Goal: Task Accomplishment & Management: Use online tool/utility

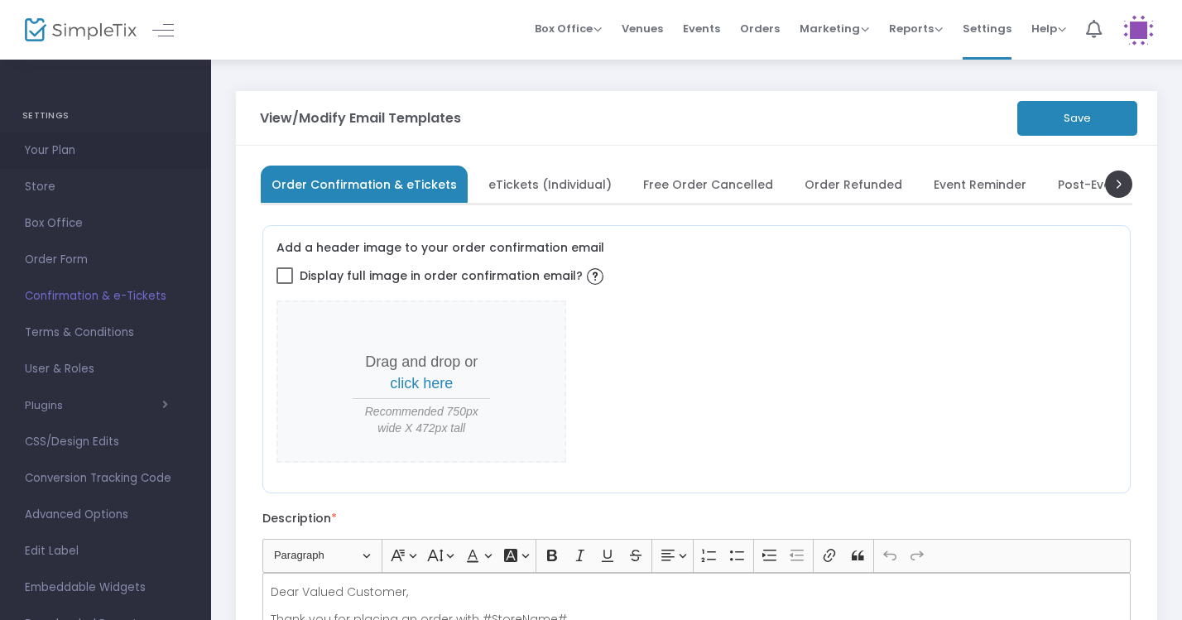
click at [68, 148] on span "Your Plan" at bounding box center [105, 151] width 161 height 22
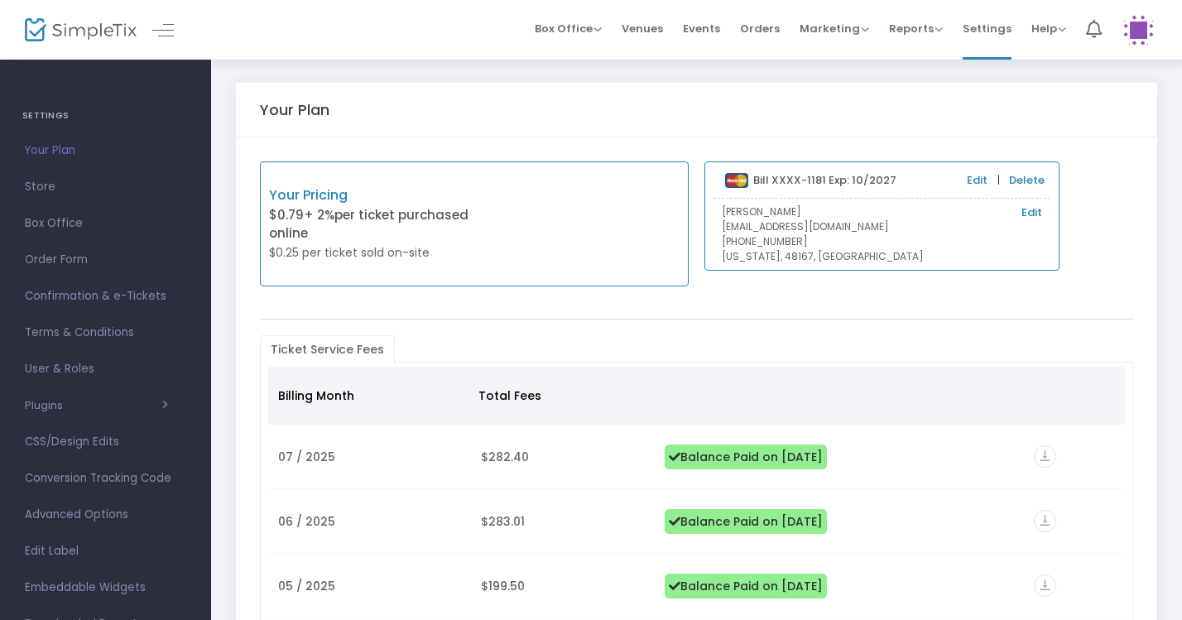
click at [46, 112] on h4 "SETTINGS" at bounding box center [105, 115] width 166 height 33
click at [159, 31] on span at bounding box center [163, 30] width 22 height 1
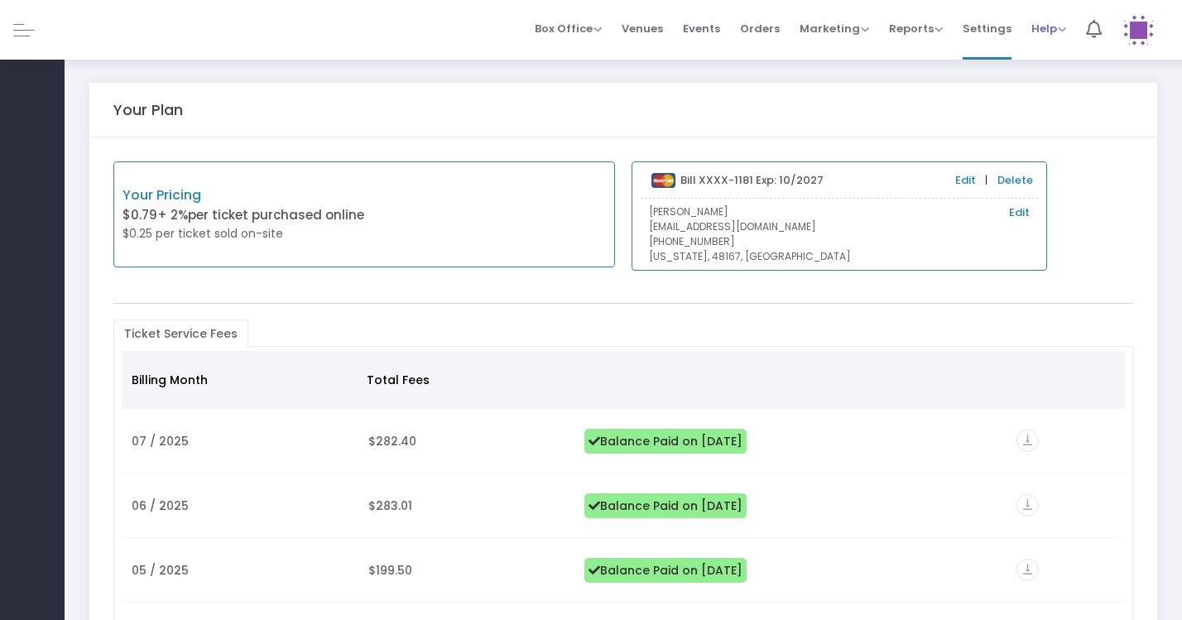
click at [1050, 31] on span "Help" at bounding box center [1048, 29] width 35 height 16
click at [1000, 37] on span "Settings" at bounding box center [986, 28] width 49 height 42
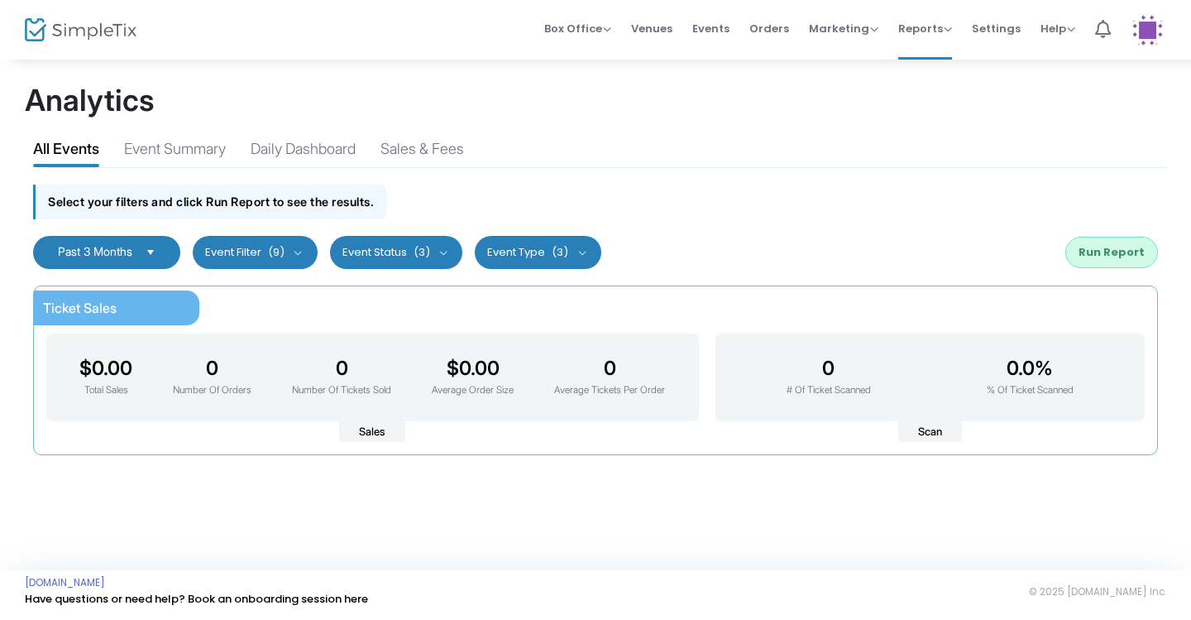
click at [1142, 36] on img at bounding box center [1148, 30] width 34 height 34
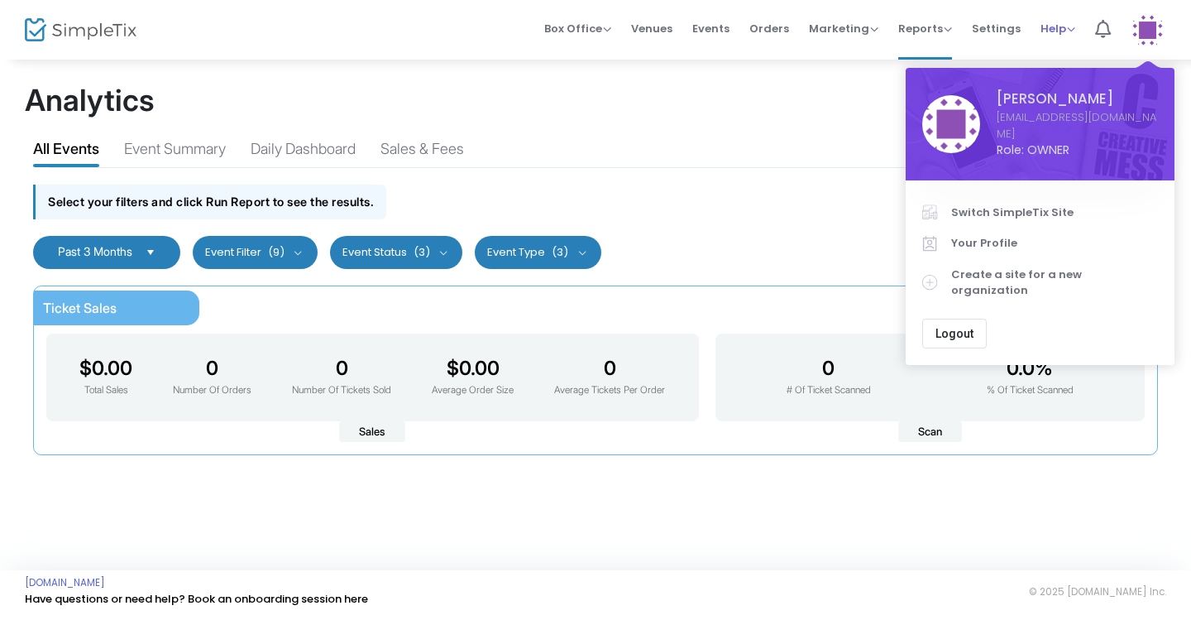
click at [1052, 29] on span "Help" at bounding box center [1058, 29] width 35 height 16
click at [1129, 27] on m-user-profile "Kristin Arneson stemvillemi@gmail.com Role: OWNER Section Switch SimpleTix Site…" at bounding box center [1148, 30] width 54 height 60
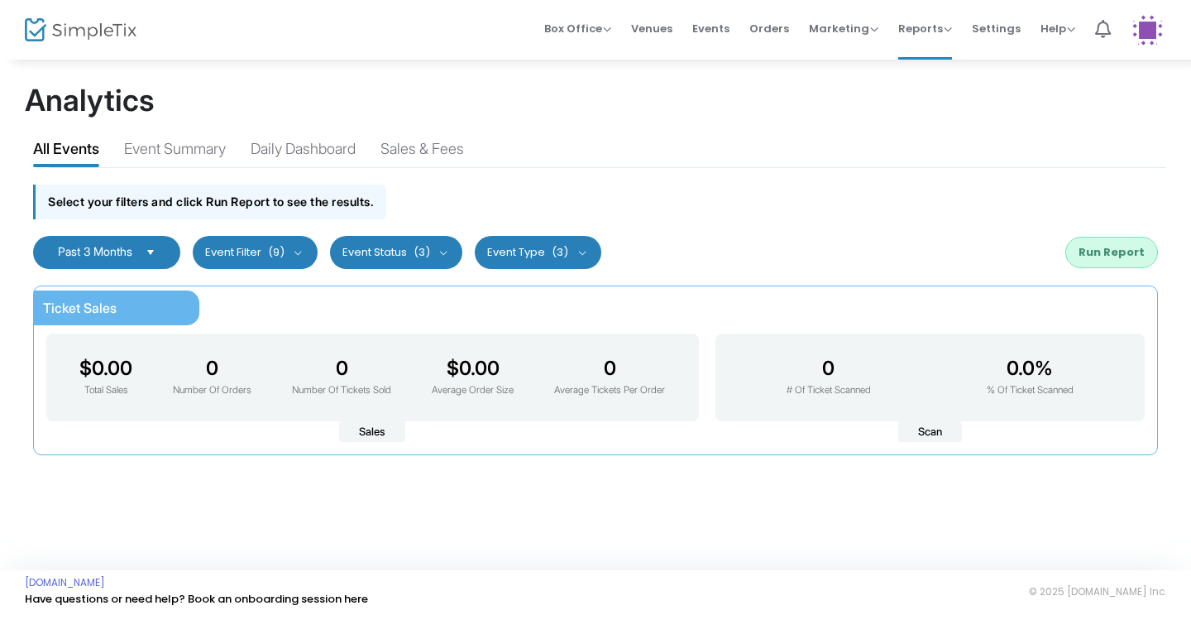
click at [1152, 30] on img at bounding box center [1148, 30] width 34 height 34
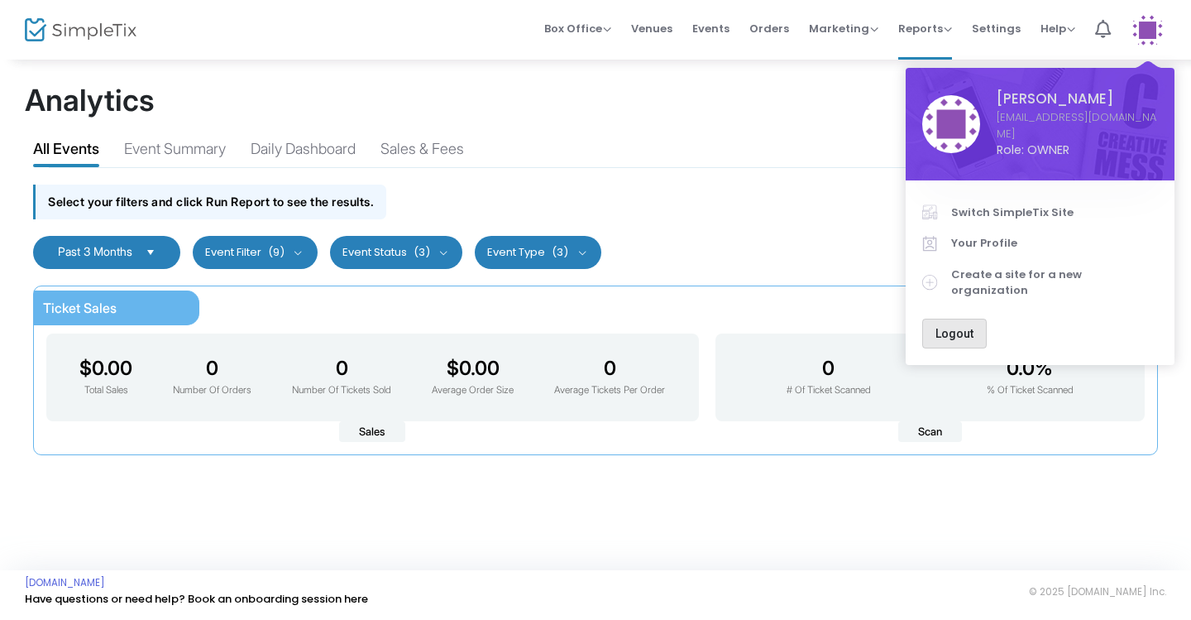
click at [957, 319] on button "Logout" at bounding box center [955, 334] width 65 height 30
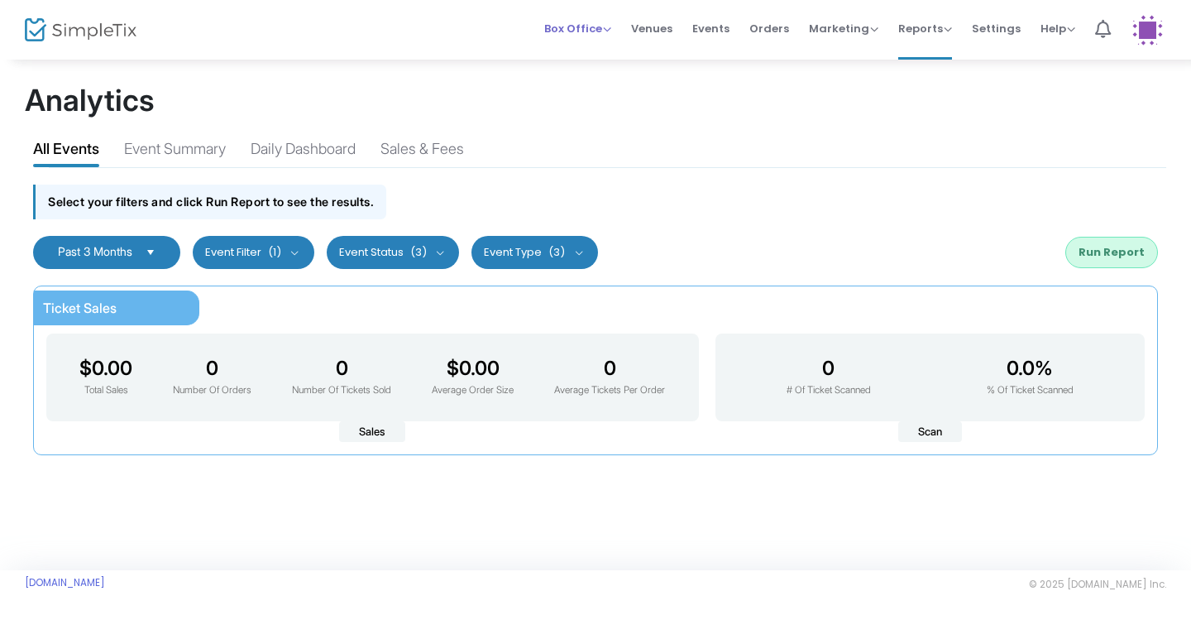
click at [597, 31] on span "Box Office" at bounding box center [577, 29] width 67 height 16
click at [607, 26] on span "Box Office" at bounding box center [577, 29] width 67 height 16
click at [646, 32] on span "Venues" at bounding box center [651, 28] width 41 height 42
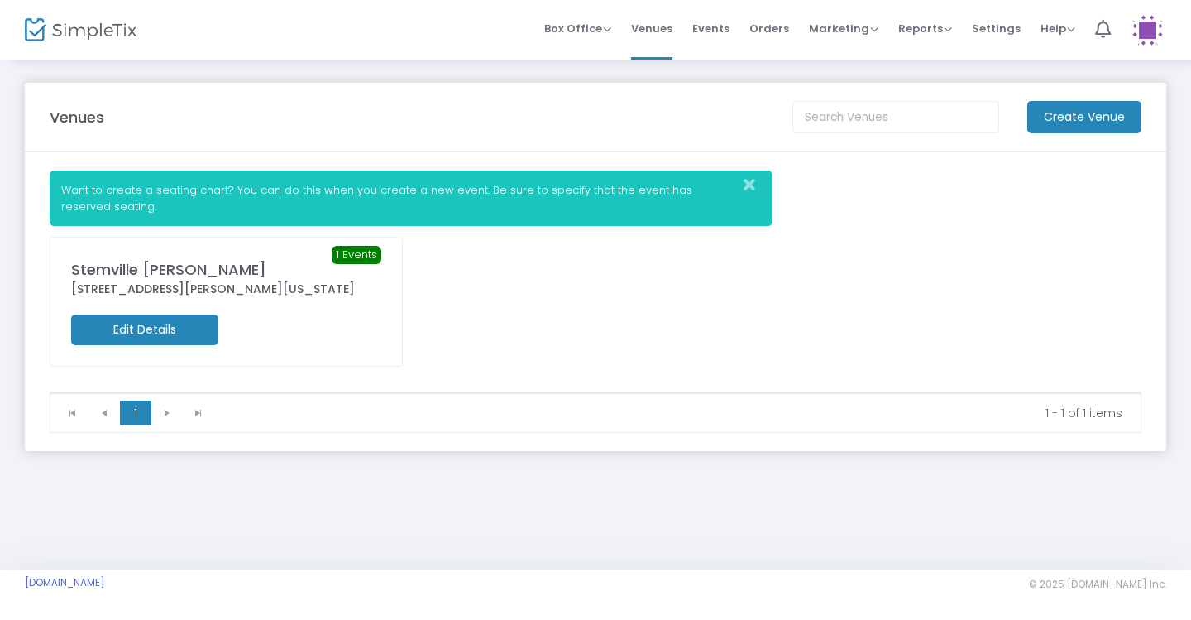
click at [717, 39] on span "Events" at bounding box center [711, 28] width 37 height 42
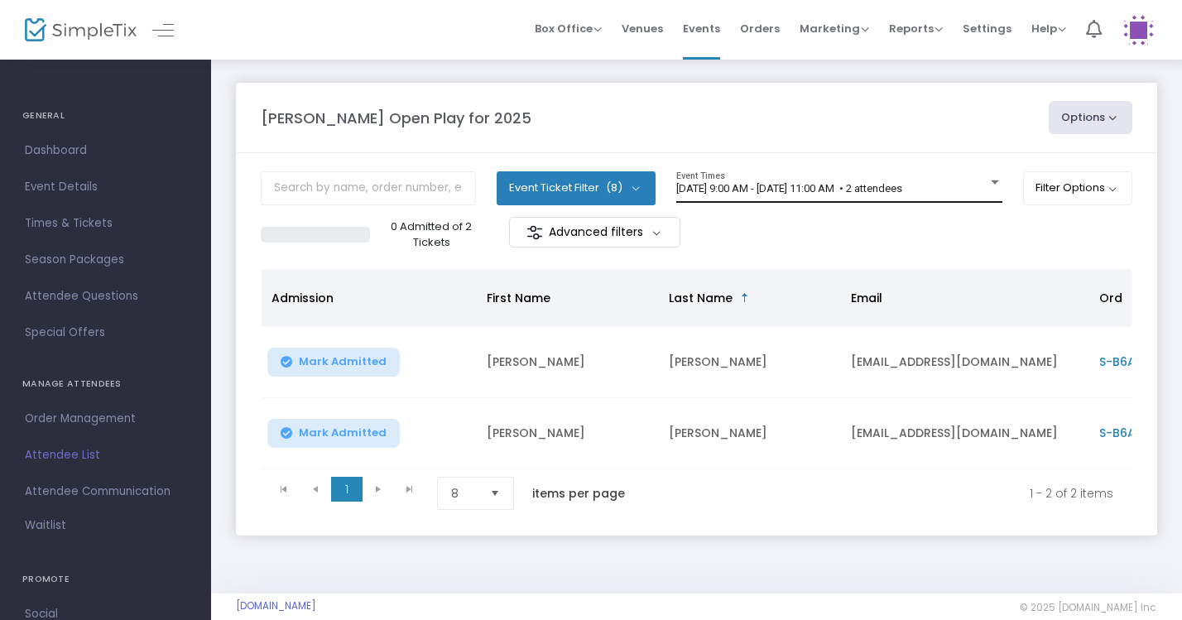
click at [937, 175] on div "[DATE] 9:00 AM - [DATE] 11:00 AM • 2 attendees Event Times" at bounding box center [839, 186] width 326 height 31
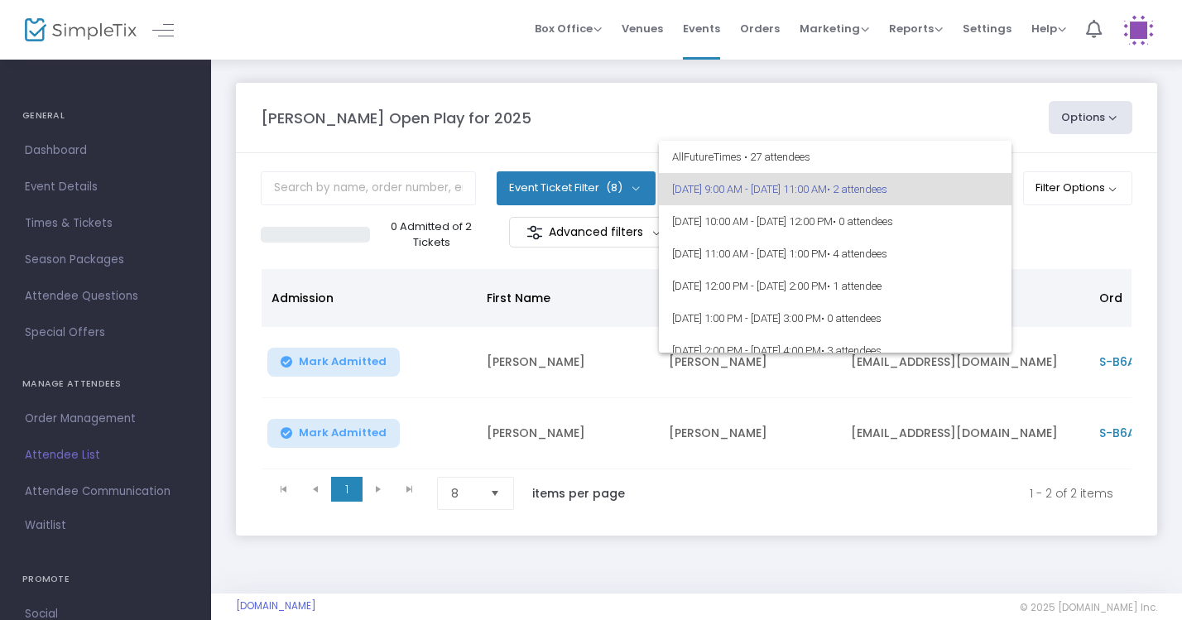
click at [908, 126] on div at bounding box center [591, 310] width 1182 height 620
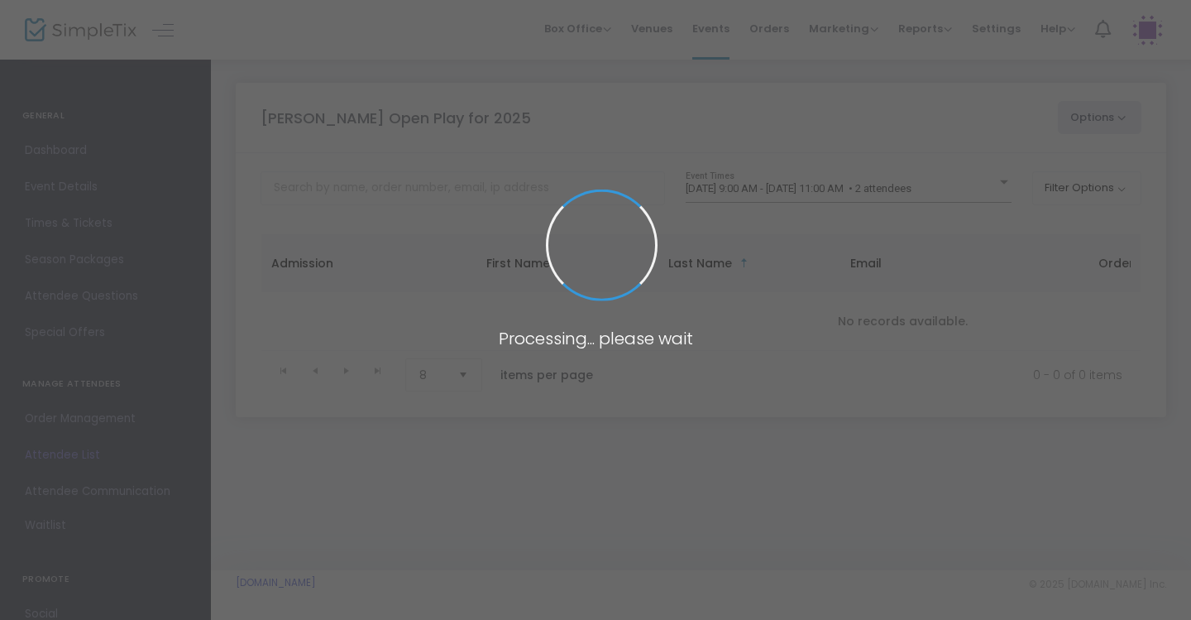
click at [922, 193] on span at bounding box center [595, 310] width 1191 height 620
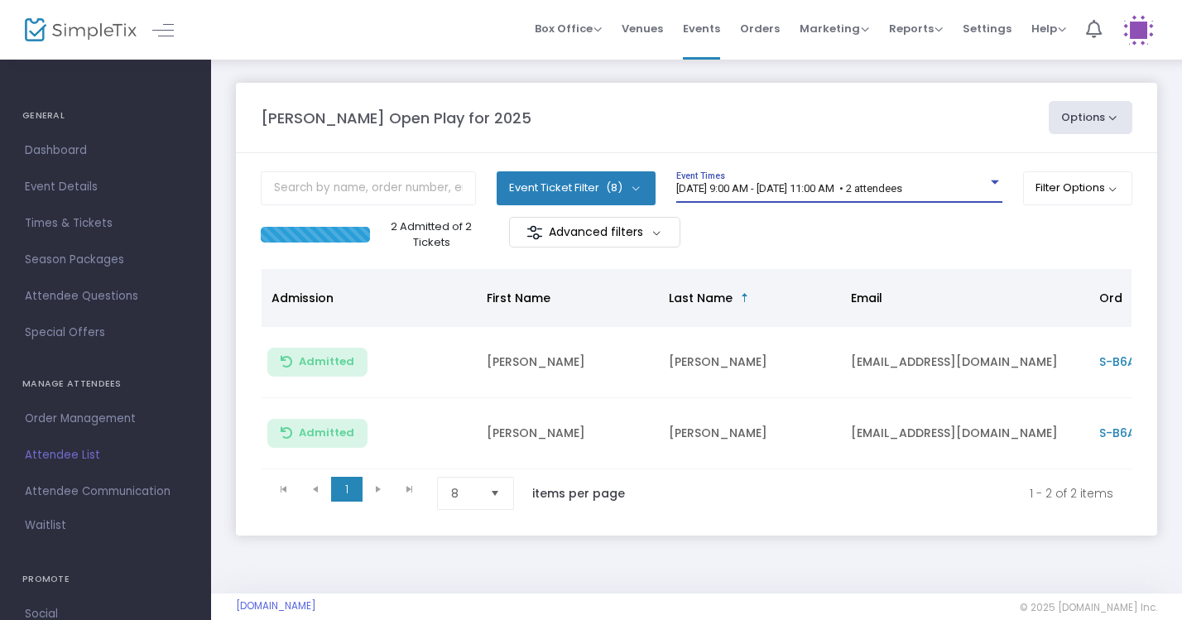
click at [902, 193] on span "[DATE] 9:00 AM - [DATE] 11:00 AM • 2 attendees" at bounding box center [789, 188] width 226 height 12
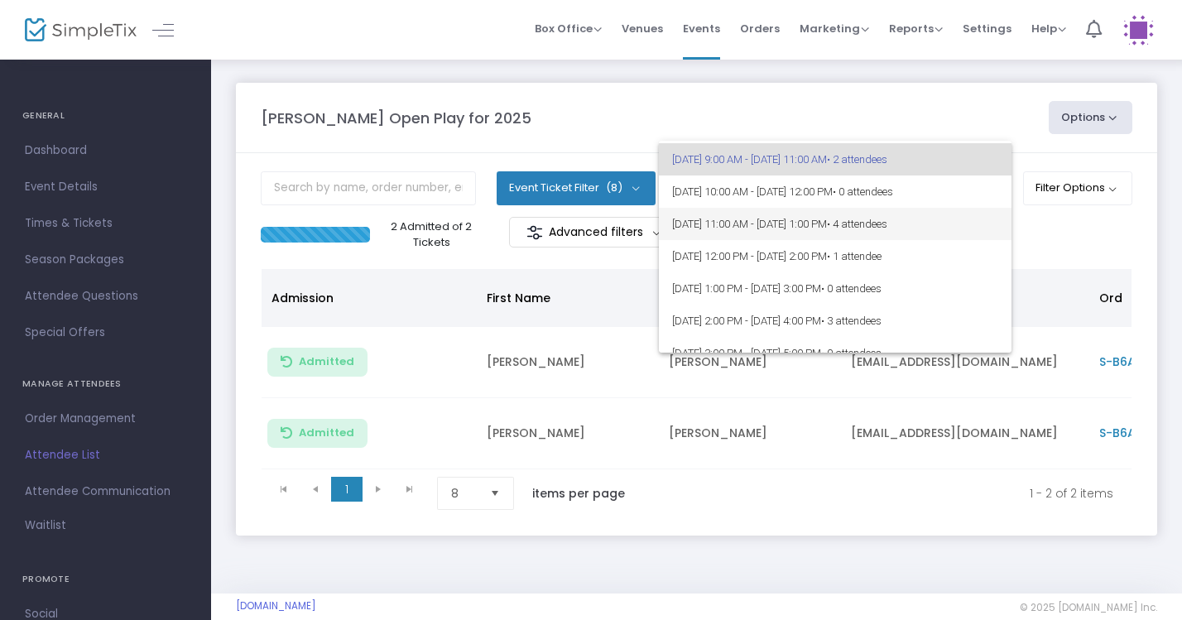
scroll to position [31, 0]
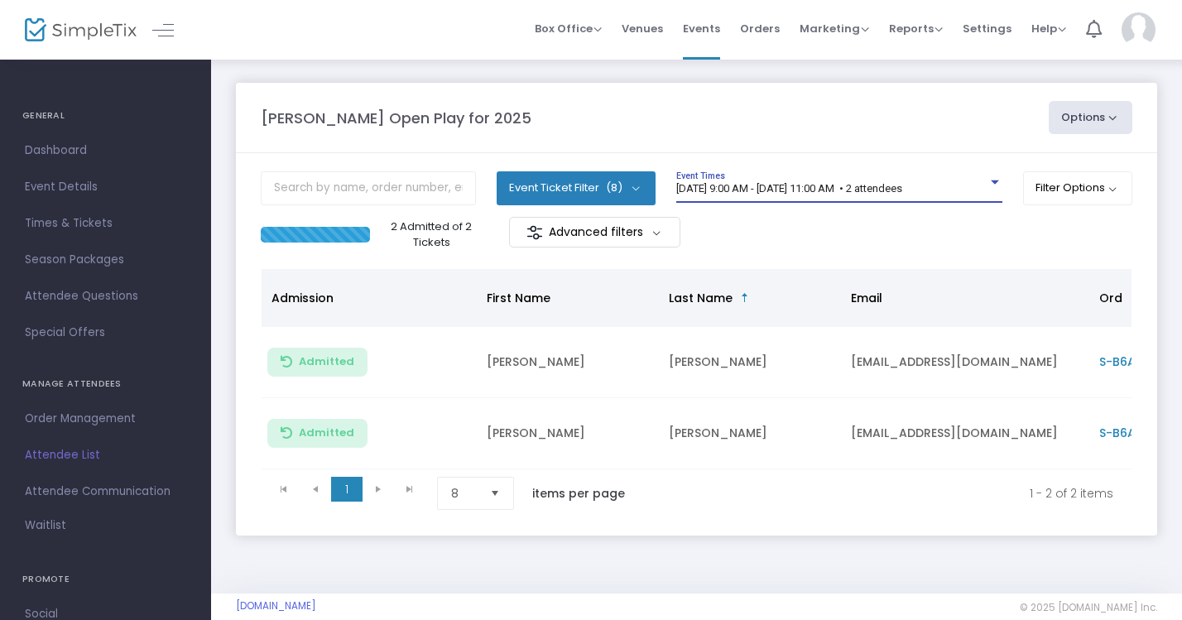
click at [902, 190] on span "[DATE] 9:00 AM - [DATE] 11:00 AM • 2 attendees" at bounding box center [789, 188] width 226 height 12
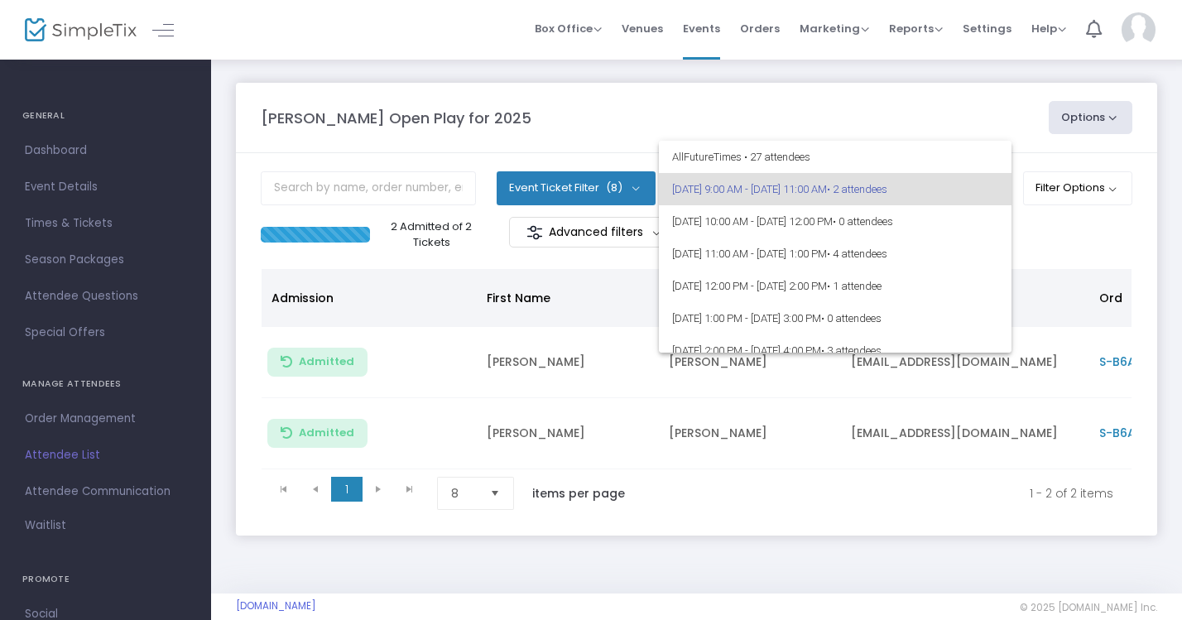
click at [838, 122] on div at bounding box center [591, 310] width 1182 height 620
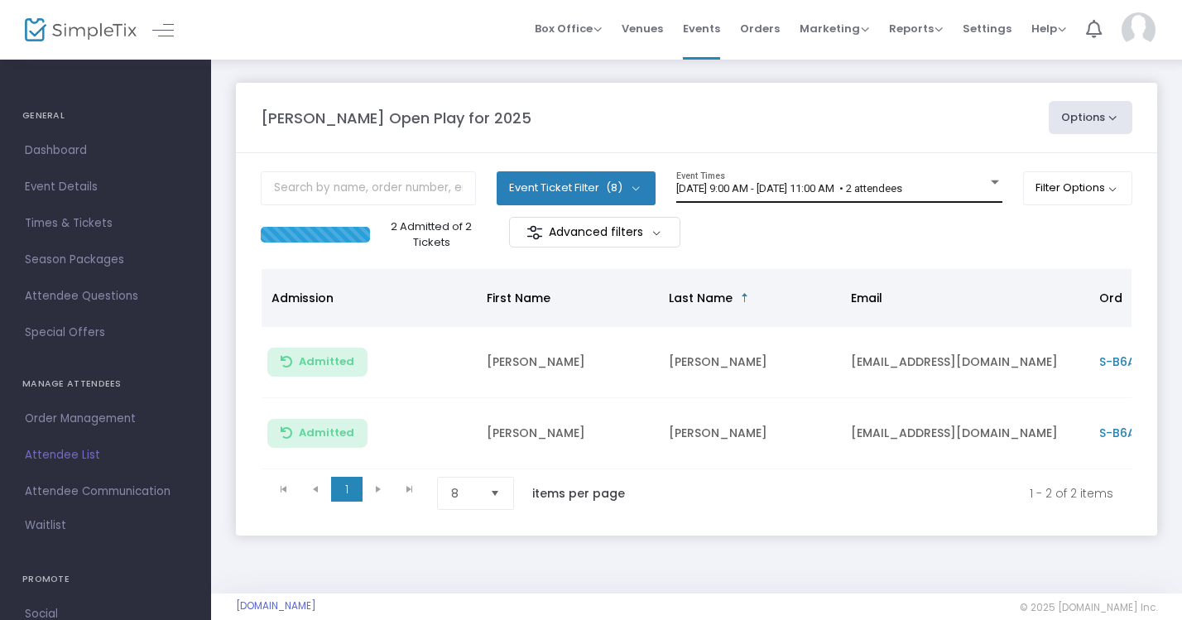
click at [889, 180] on div "8/26/2025 @ 9:00 AM - 8/26/2025 @ 11:00 AM • 2 attendees Event Times" at bounding box center [839, 186] width 326 height 31
click at [902, 189] on span "[DATE] 9:00 AM - [DATE] 11:00 AM • 2 attendees" at bounding box center [789, 188] width 226 height 12
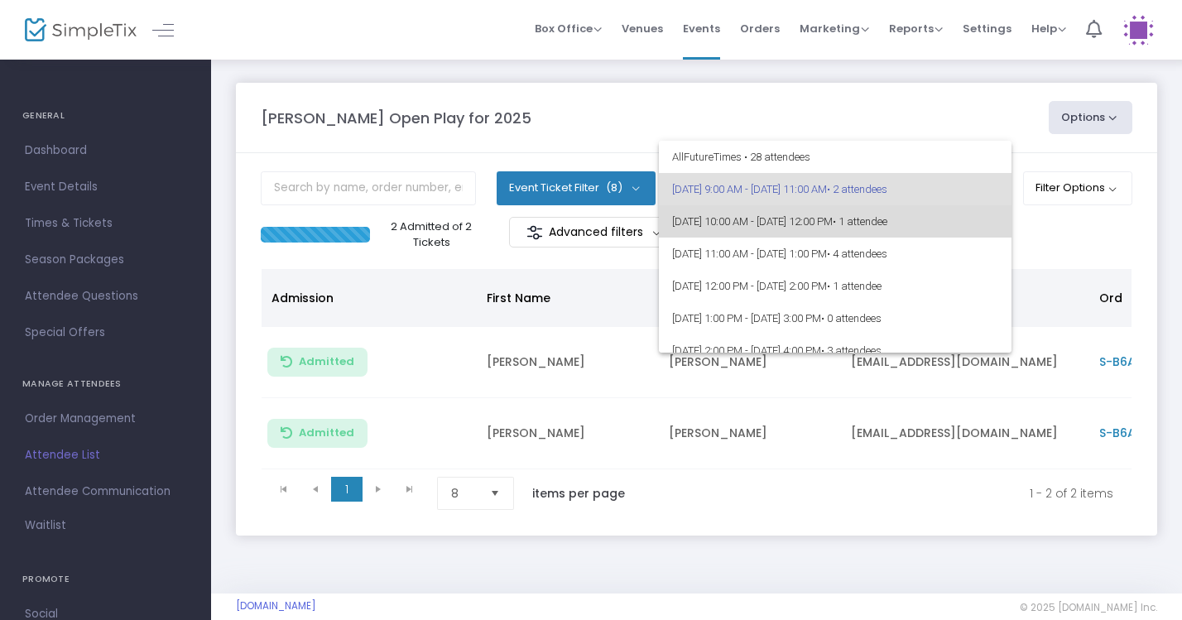
click at [887, 219] on span "• 1 attendee" at bounding box center [859, 221] width 55 height 12
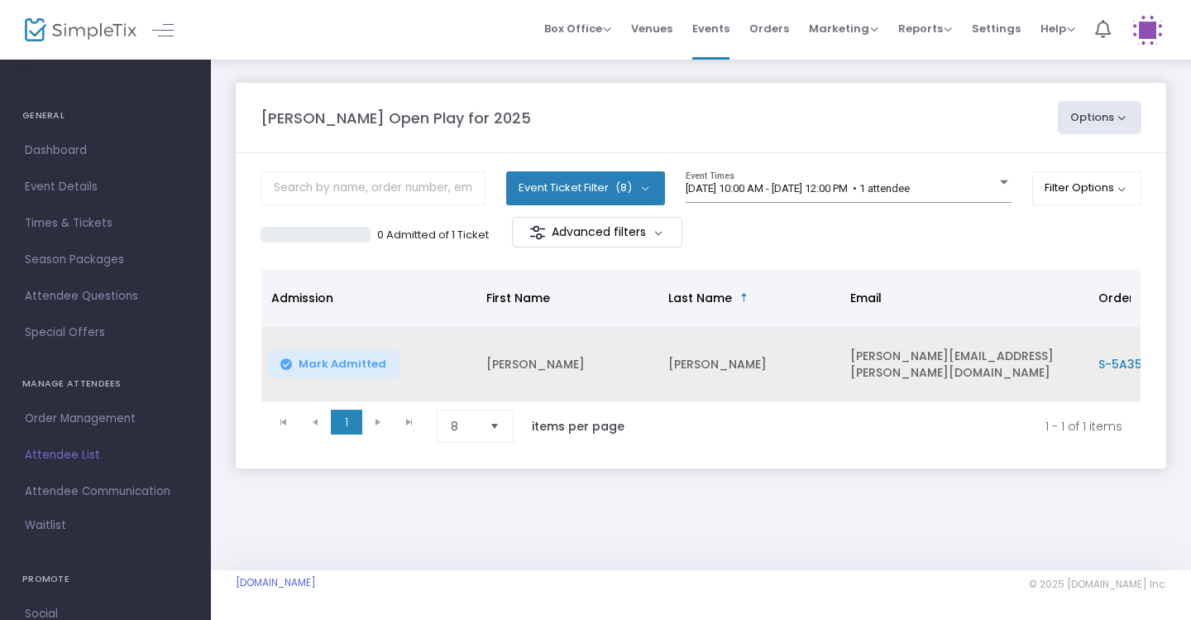
click at [338, 367] on span "Mark Admitted" at bounding box center [343, 363] width 88 height 13
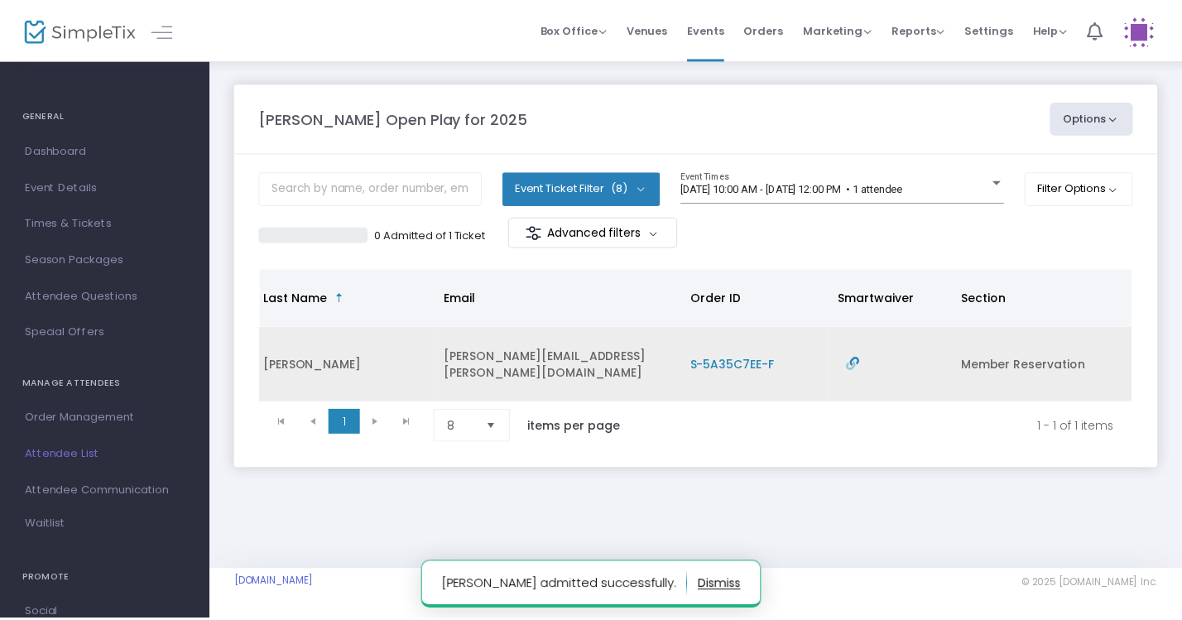
scroll to position [0, 403]
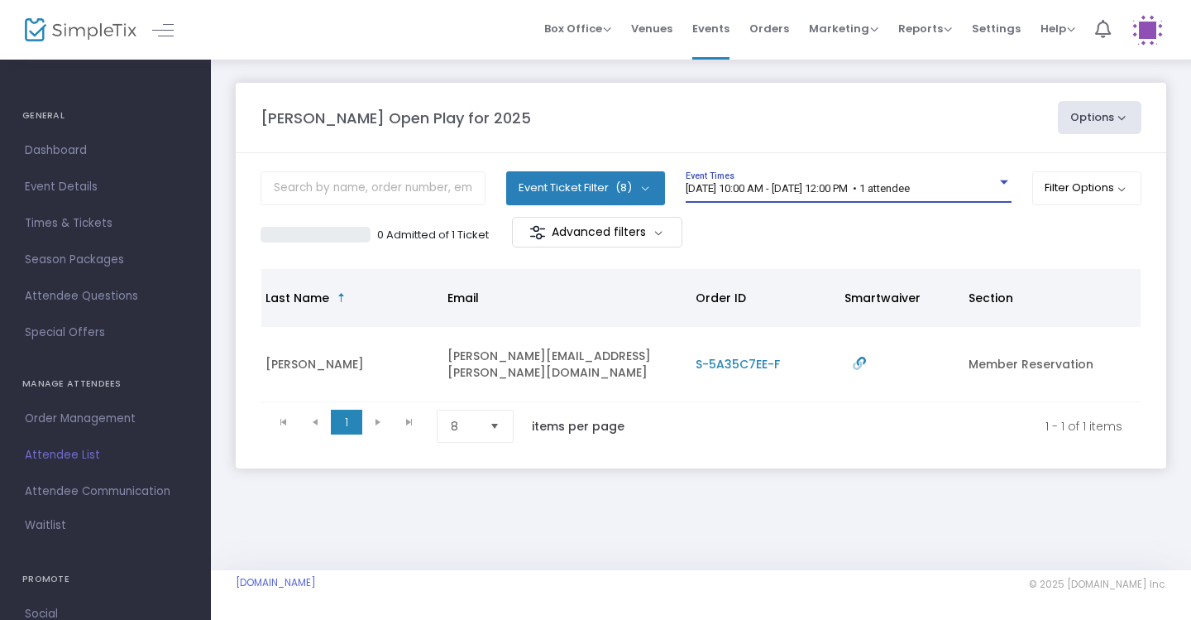
click at [738, 191] on span "[DATE] 10:00 AM - [DATE] 12:00 PM • 1 attendee" at bounding box center [798, 188] width 224 height 12
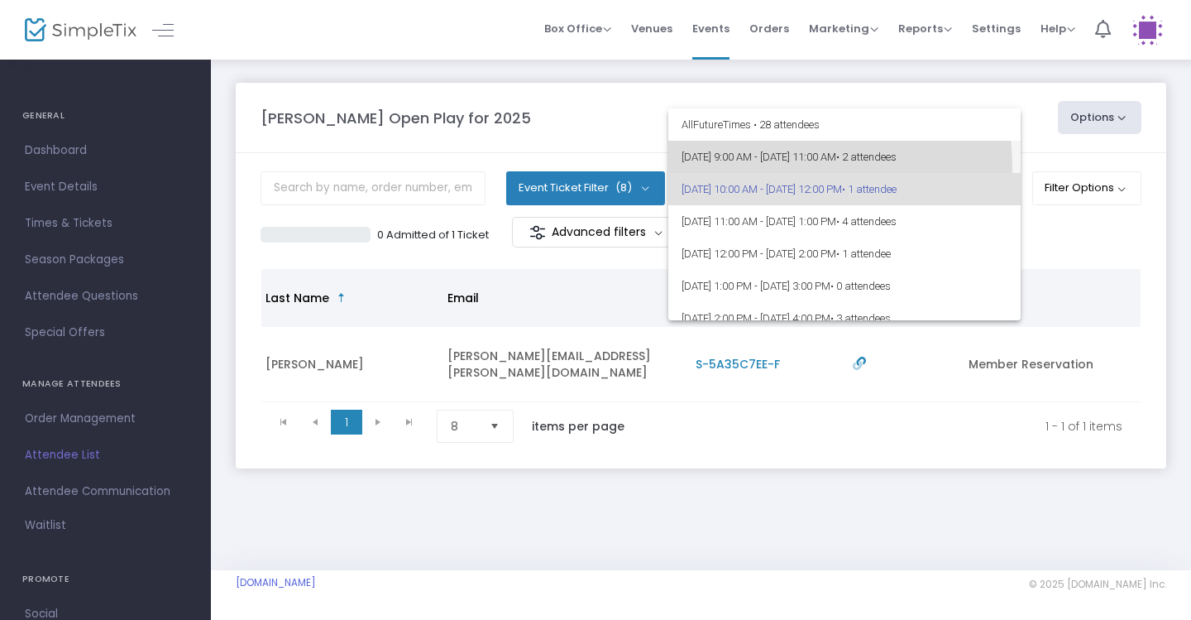
click at [750, 168] on span "8/26/2025 @ 9:00 AM - 8/26/2025 @ 11:00 AM • 2 attendees" at bounding box center [845, 157] width 326 height 32
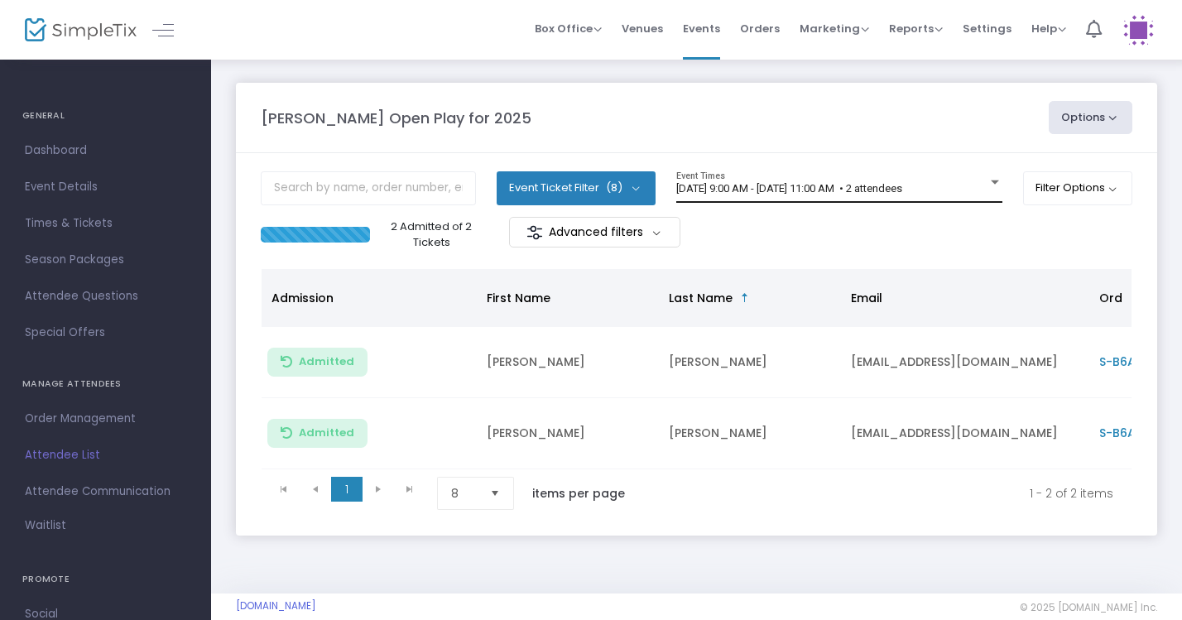
click at [937, 200] on div "[DATE] 9:00 AM - [DATE] 11:00 AM • 2 attendees Event Times" at bounding box center [839, 186] width 326 height 31
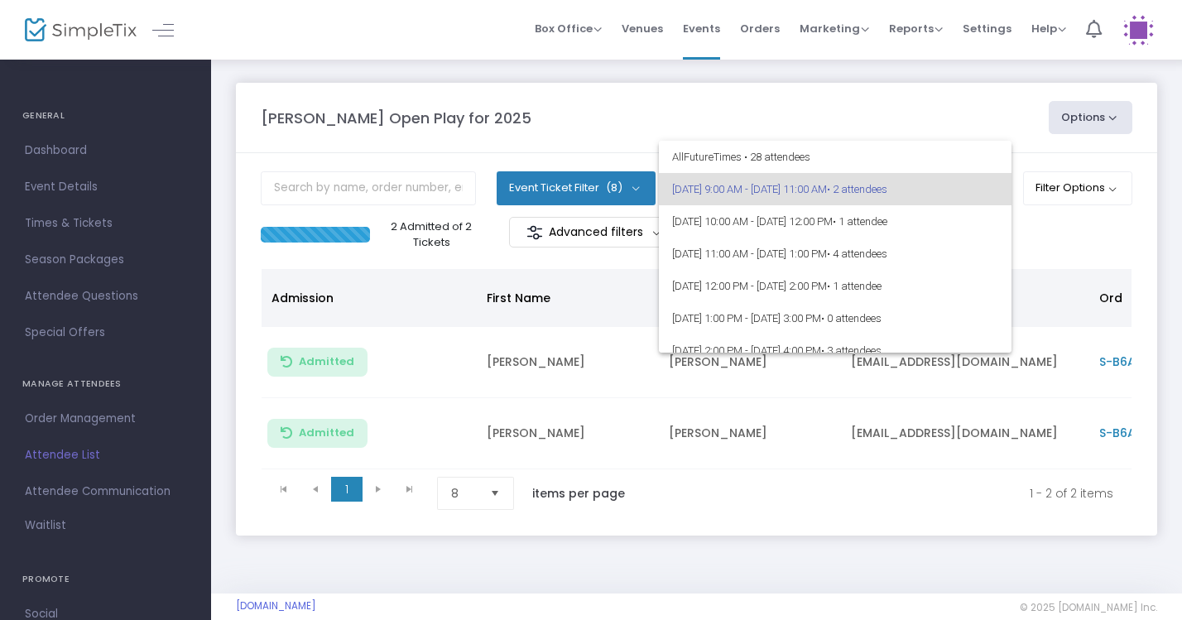
click at [969, 129] on div at bounding box center [591, 310] width 1182 height 620
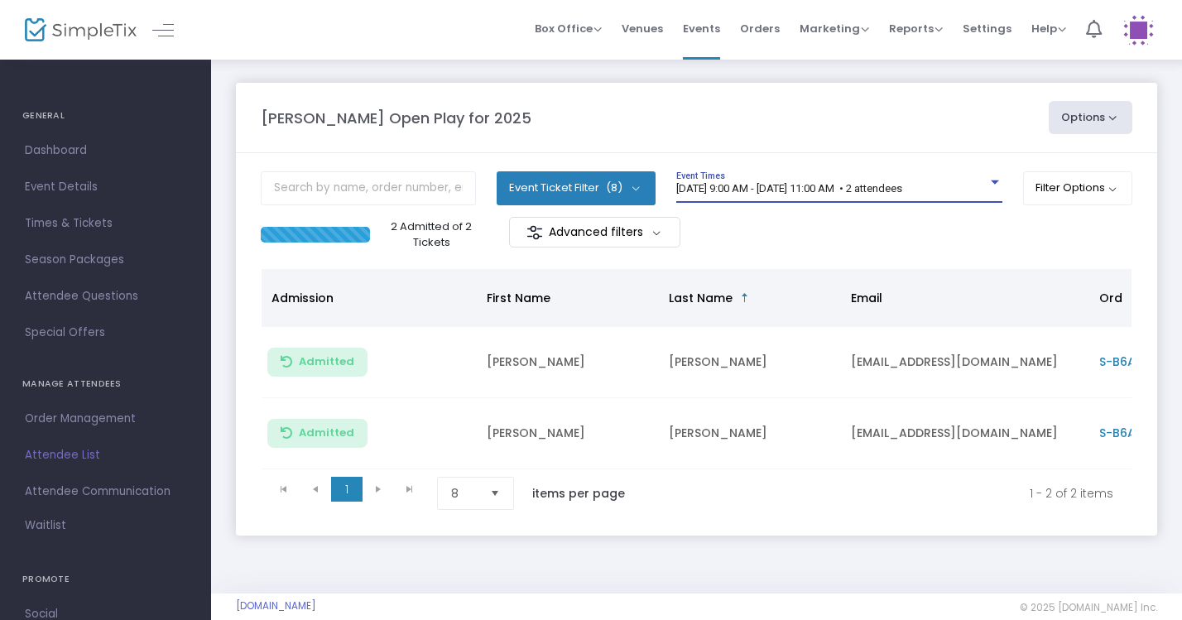
click at [837, 192] on span "[DATE] 9:00 AM - [DATE] 11:00 AM • 2 attendees" at bounding box center [789, 188] width 226 height 12
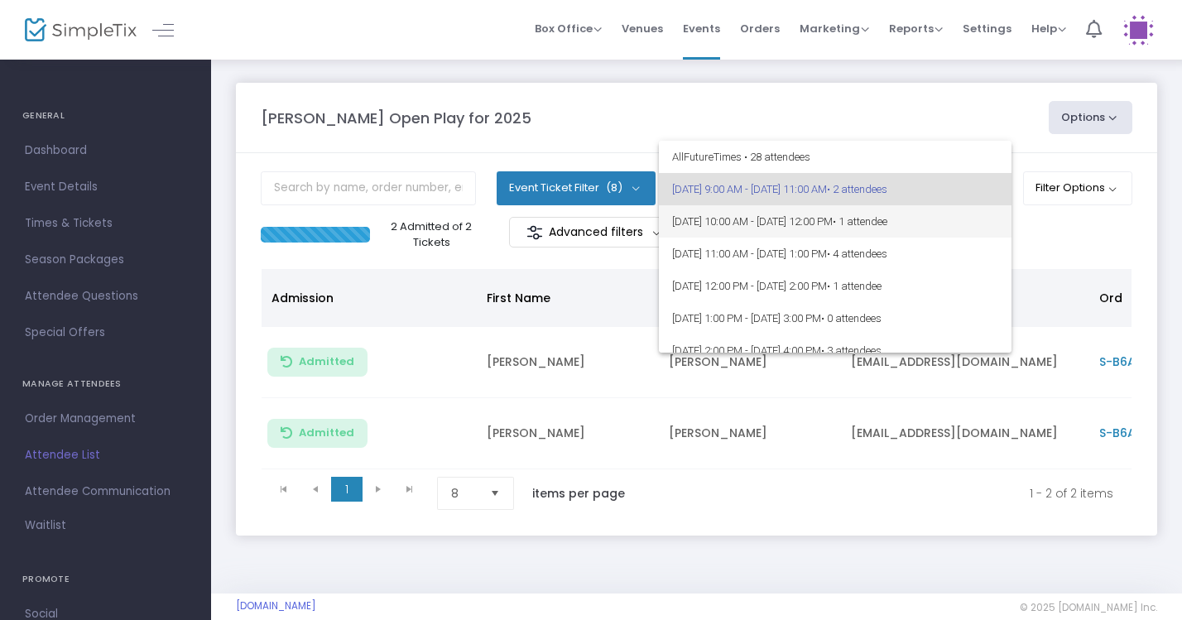
click at [844, 226] on span "[DATE] 10:00 AM - [DATE] 12:00 PM • 1 attendee" at bounding box center [835, 221] width 326 height 32
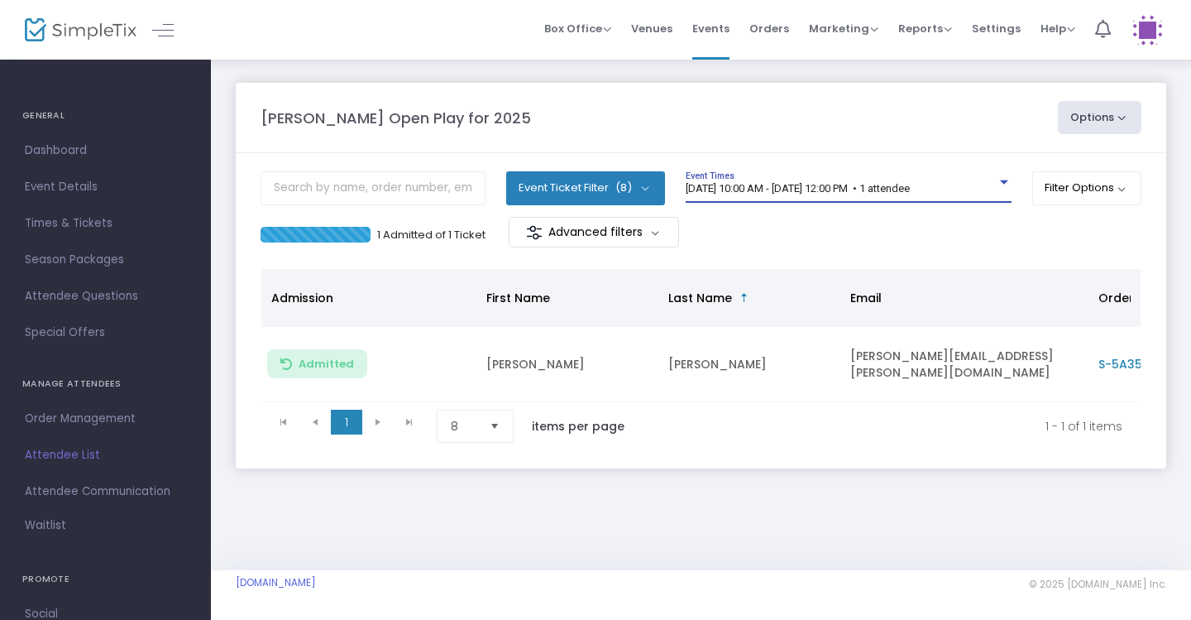
click at [869, 197] on div "[DATE] 10:00 AM - [DATE] 12:00 PM • 1 attendee Event Times" at bounding box center [849, 186] width 326 height 31
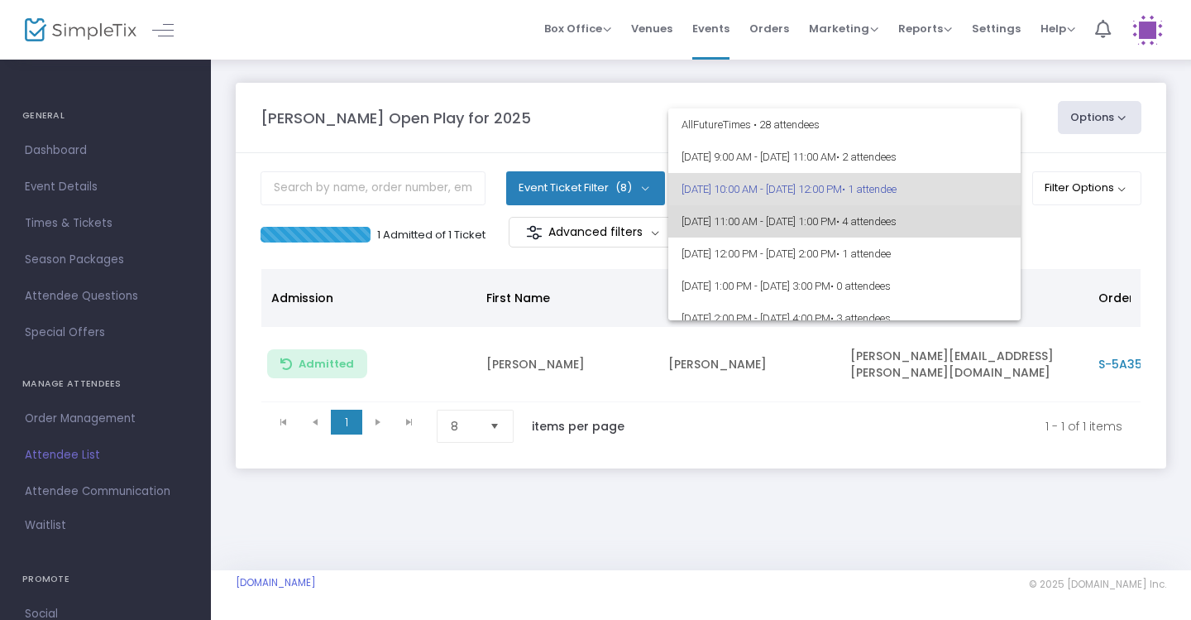
click at [870, 218] on span "[DATE] 11:00 AM - [DATE] 1:00 PM • 4 attendees" at bounding box center [845, 221] width 326 height 32
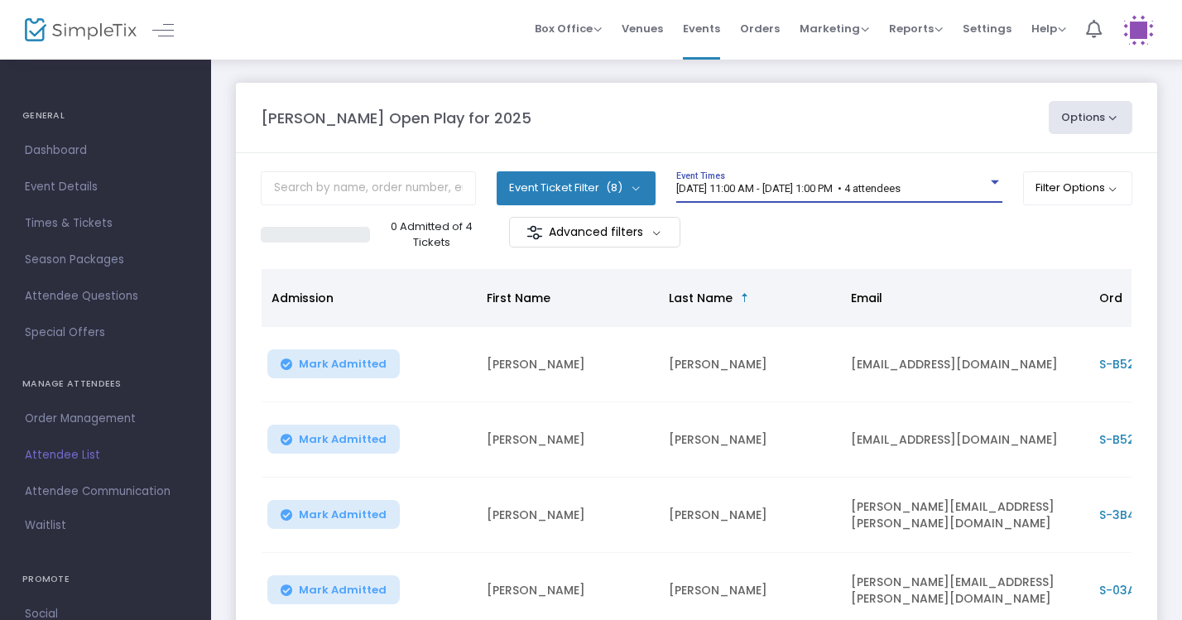
click at [900, 189] on span "[DATE] 11:00 AM - [DATE] 1:00 PM • 4 attendees" at bounding box center [788, 188] width 224 height 12
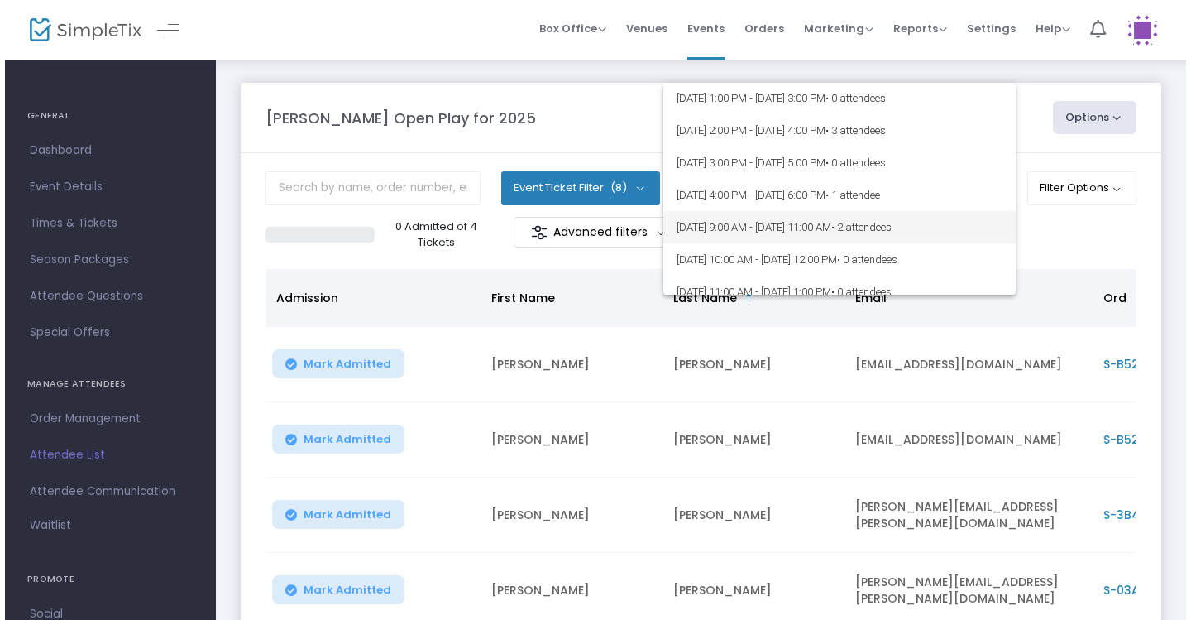
scroll to position [155, 0]
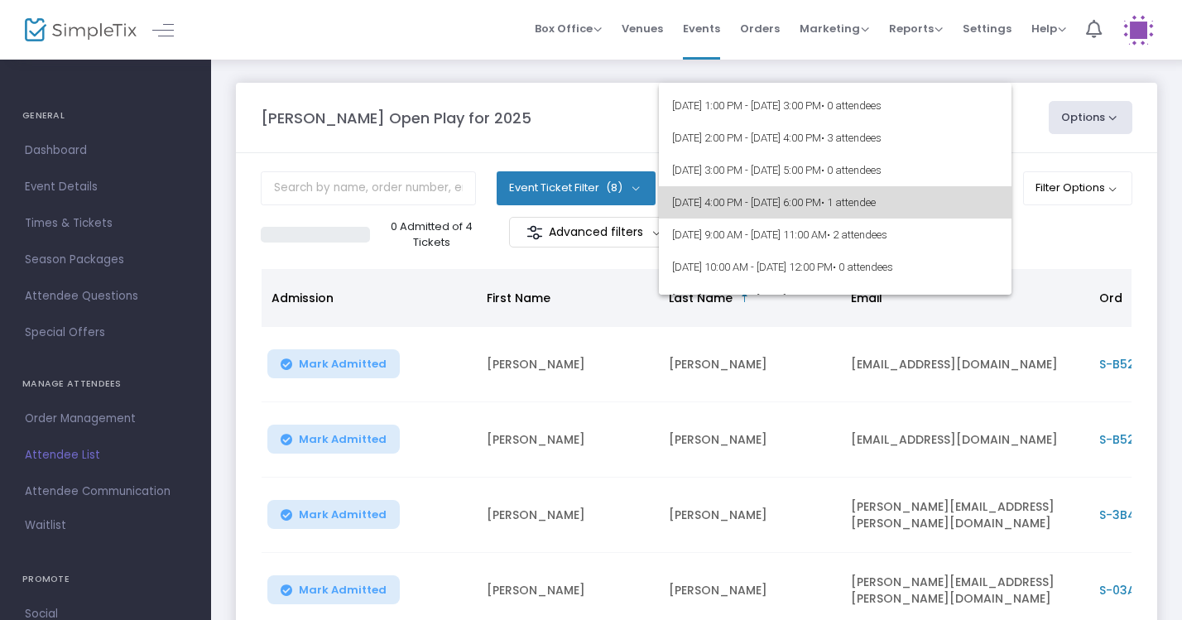
click at [875, 203] on span "• 1 attendee" at bounding box center [848, 202] width 55 height 12
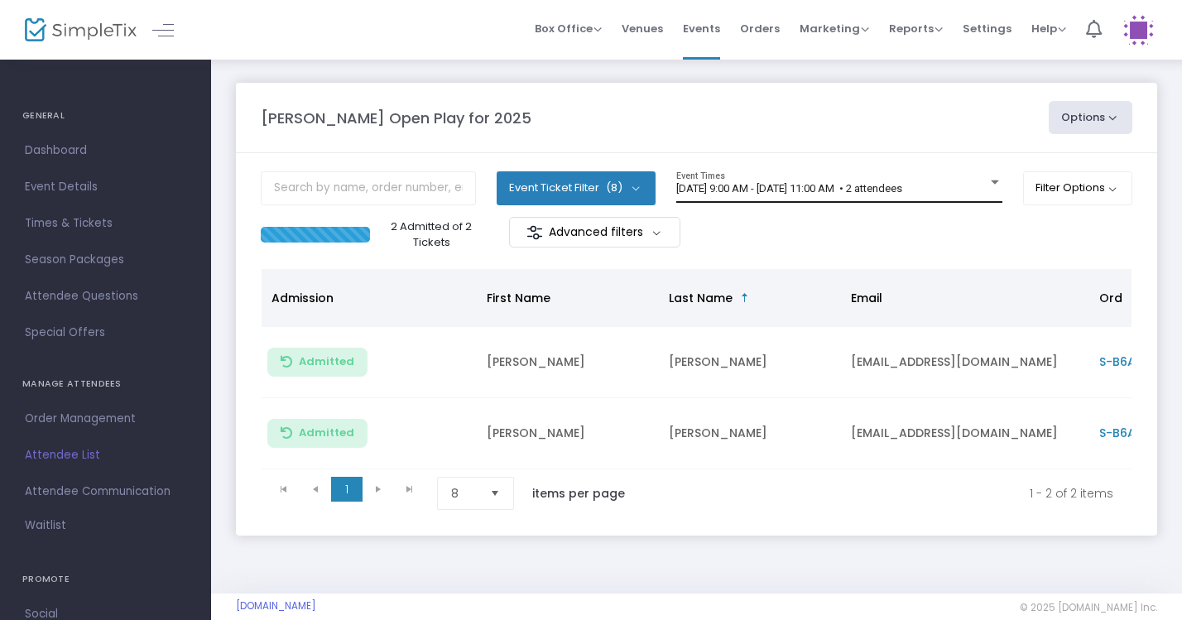
click at [928, 202] on div "[DATE] 9:00 AM - [DATE] 11:00 AM • 2 attendees Event Times" at bounding box center [839, 186] width 326 height 31
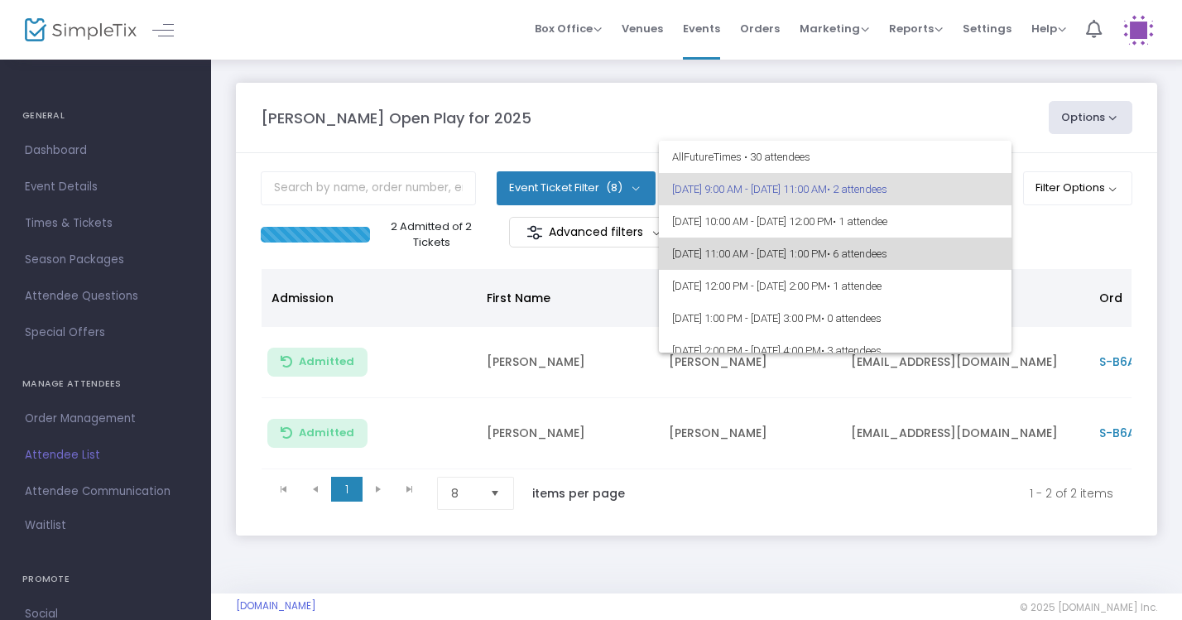
click at [887, 252] on span "• 6 attendees" at bounding box center [857, 253] width 60 height 12
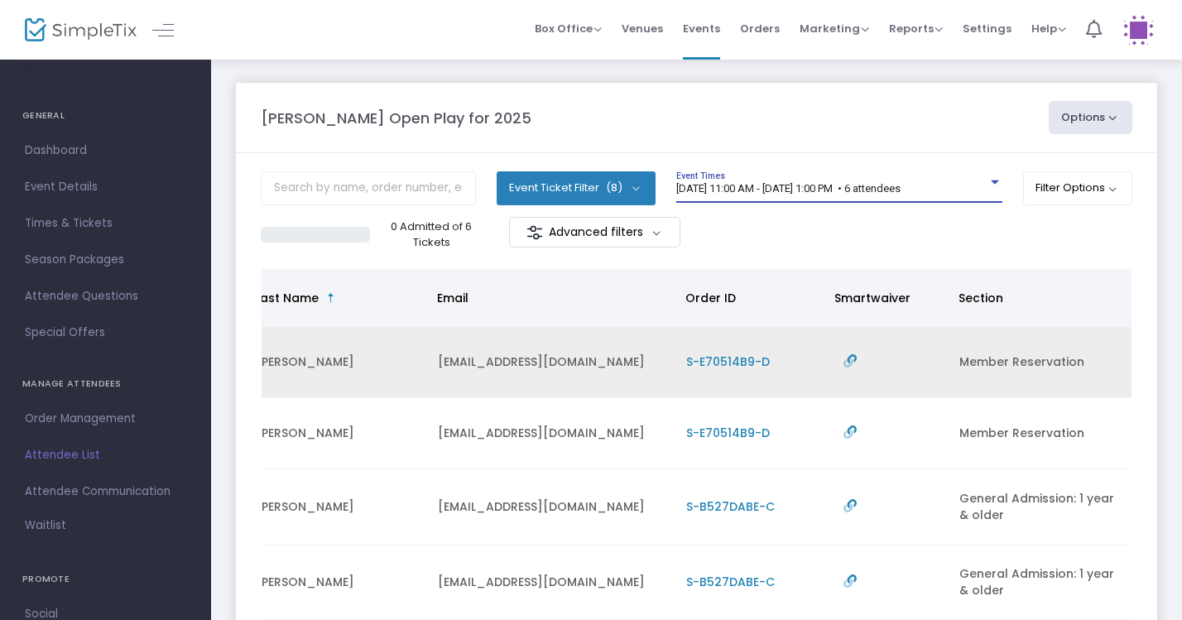
scroll to position [0, 413]
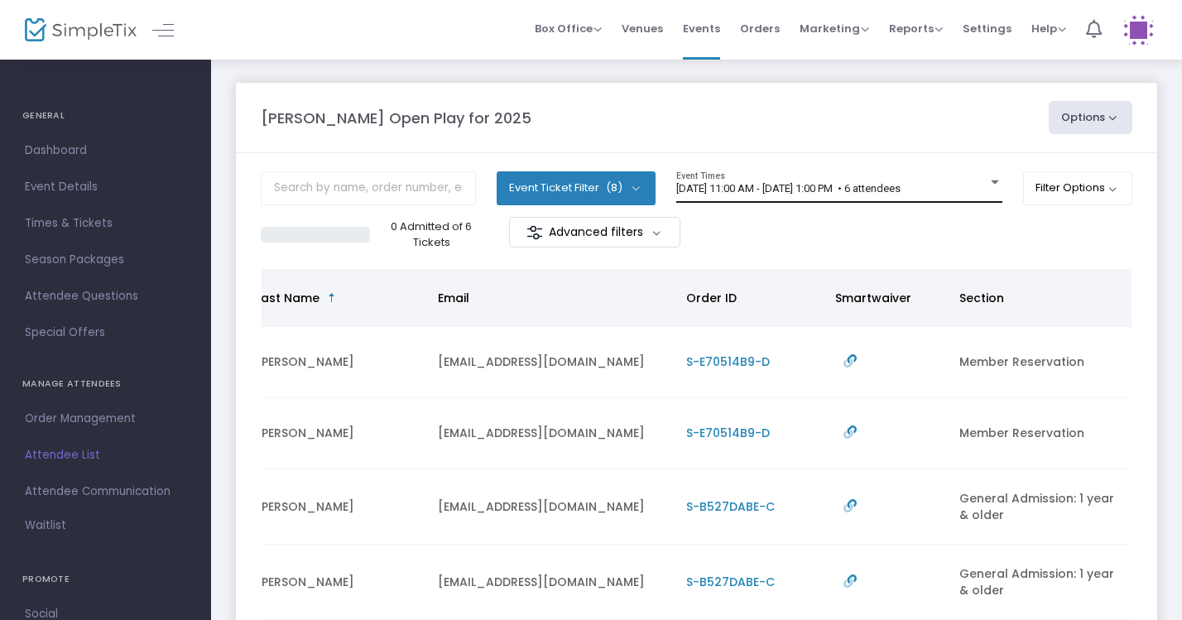
click at [886, 180] on div "[DATE] 11:00 AM - [DATE] 1:00 PM • 6 attendees Event Times" at bounding box center [839, 186] width 326 height 31
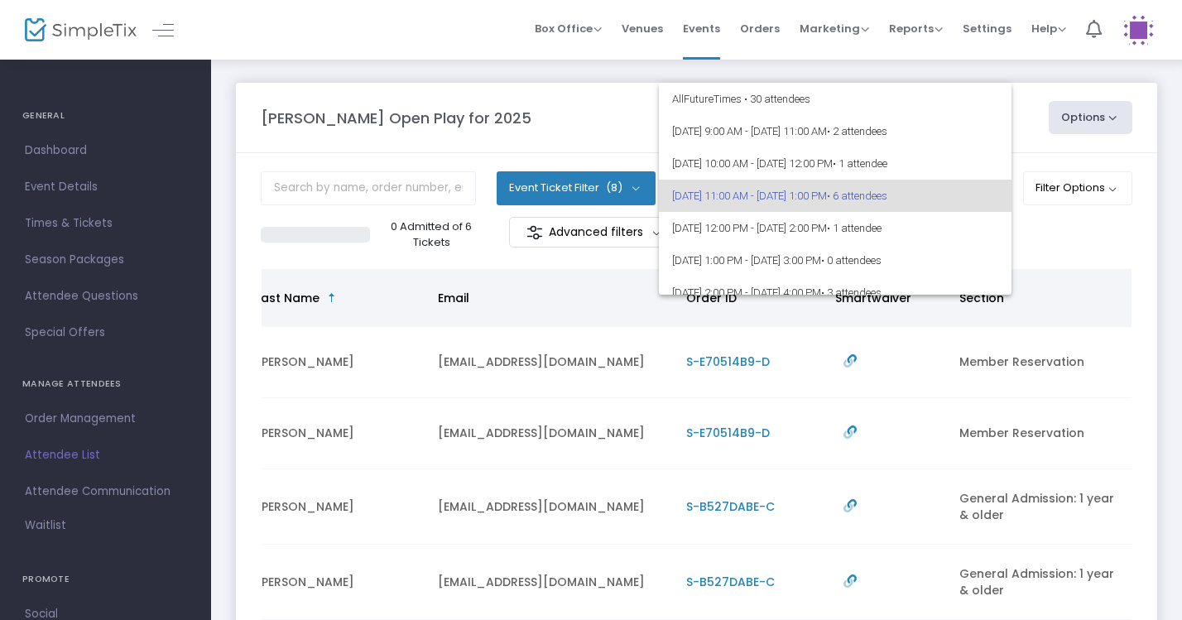
scroll to position [7, 0]
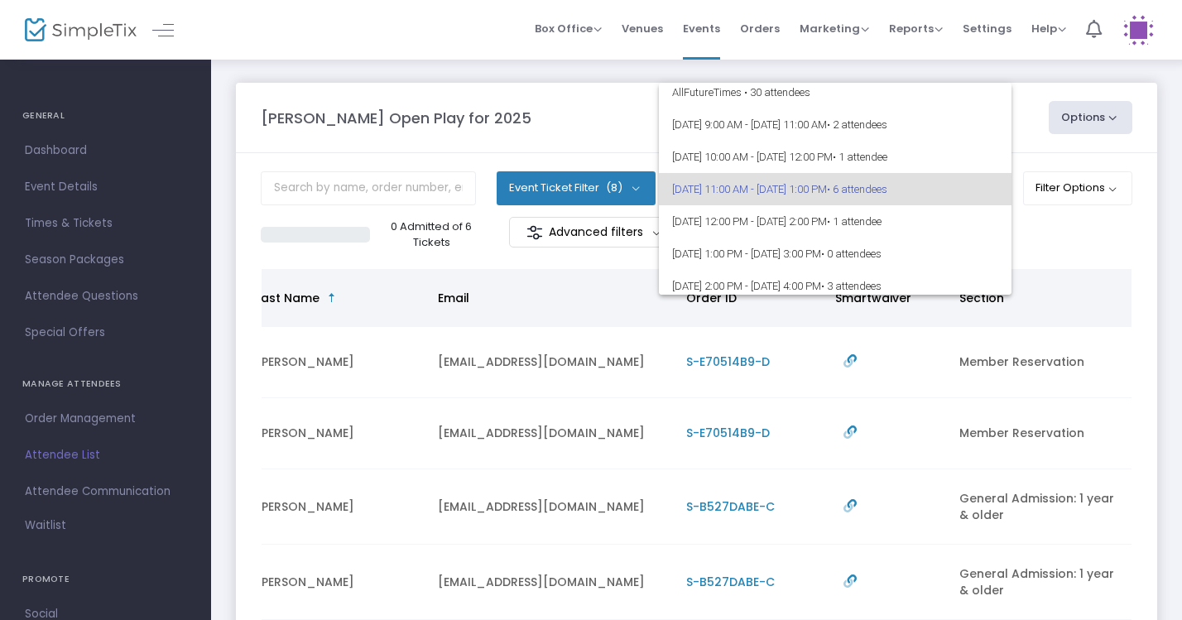
click at [887, 77] on div at bounding box center [591, 310] width 1182 height 620
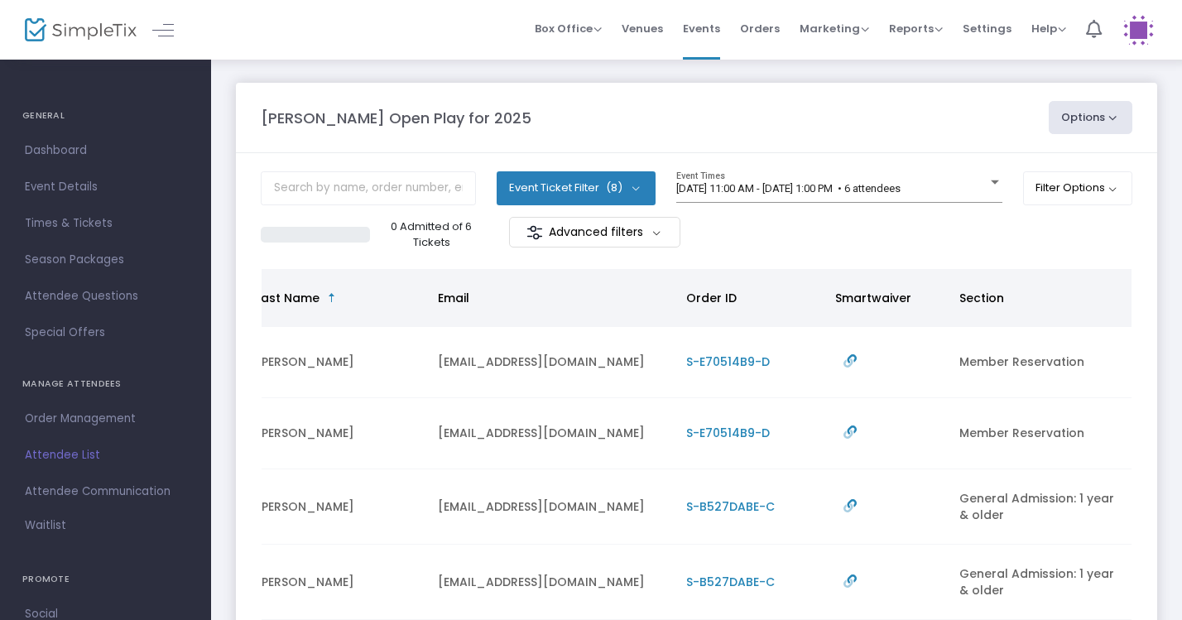
click at [887, 77] on div "[PERSON_NAME] Open Play for 2025 Options Export List Print Name Tags Export to …" at bounding box center [696, 476] width 971 height 837
click at [863, 177] on div "[DATE] 11:00 AM - [DATE] 1:00 PM • 6 attendees Event Times" at bounding box center [839, 186] width 326 height 31
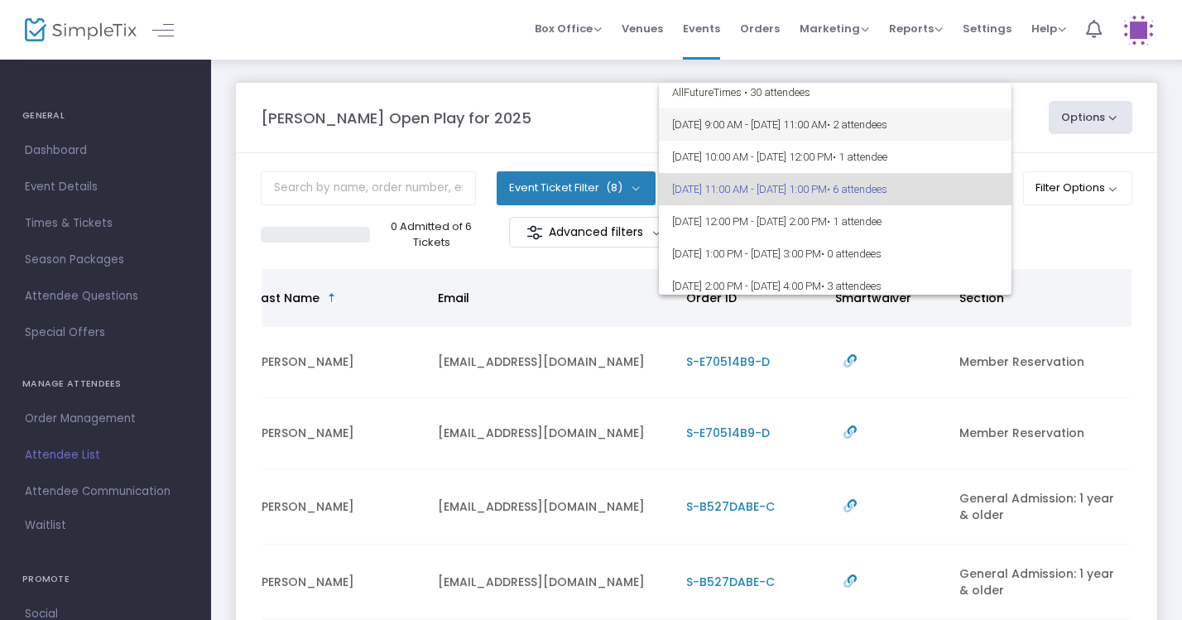
click at [922, 132] on span "[DATE] 9:00 AM - [DATE] 11:00 AM • 2 attendees" at bounding box center [835, 124] width 326 height 32
